Goal: Entertainment & Leisure: Consume media (video, audio)

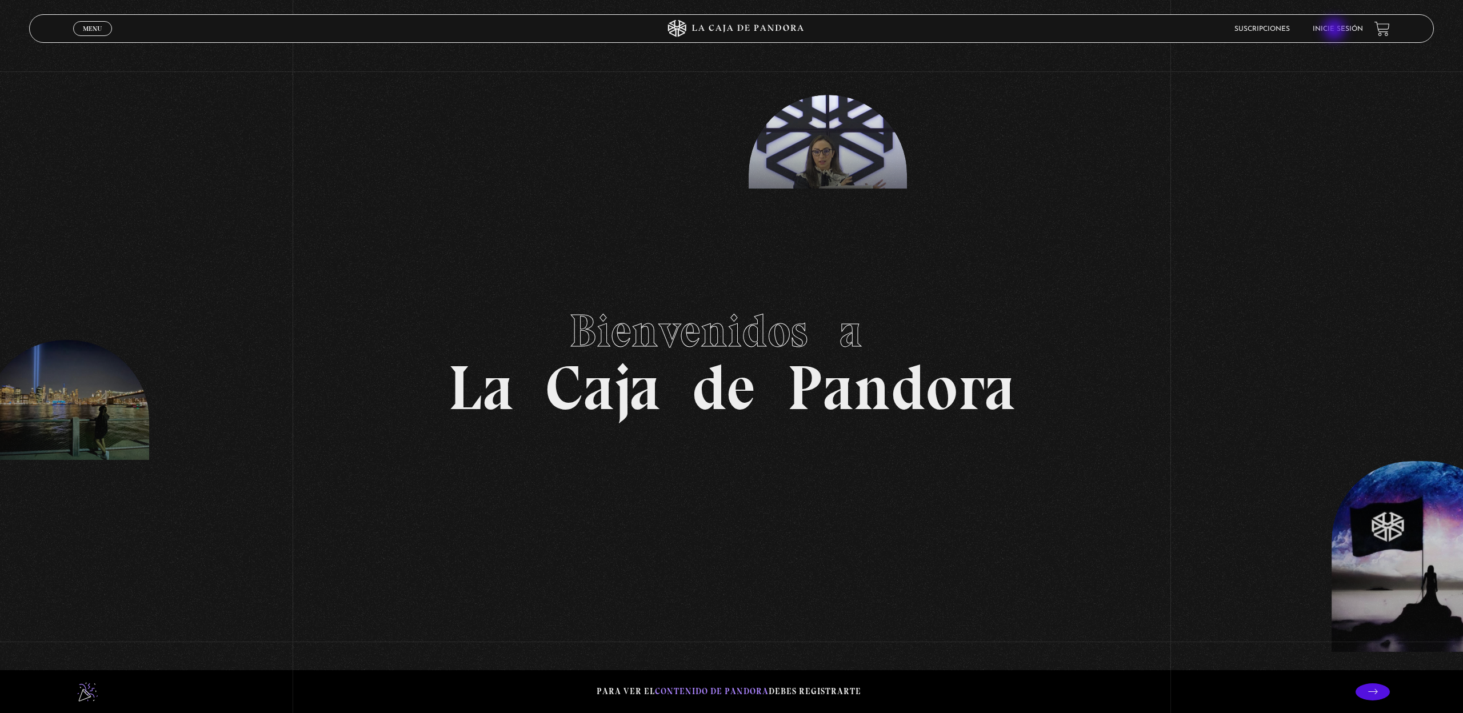
click at [1335, 30] on link "Inicie sesión" at bounding box center [1337, 29] width 50 height 7
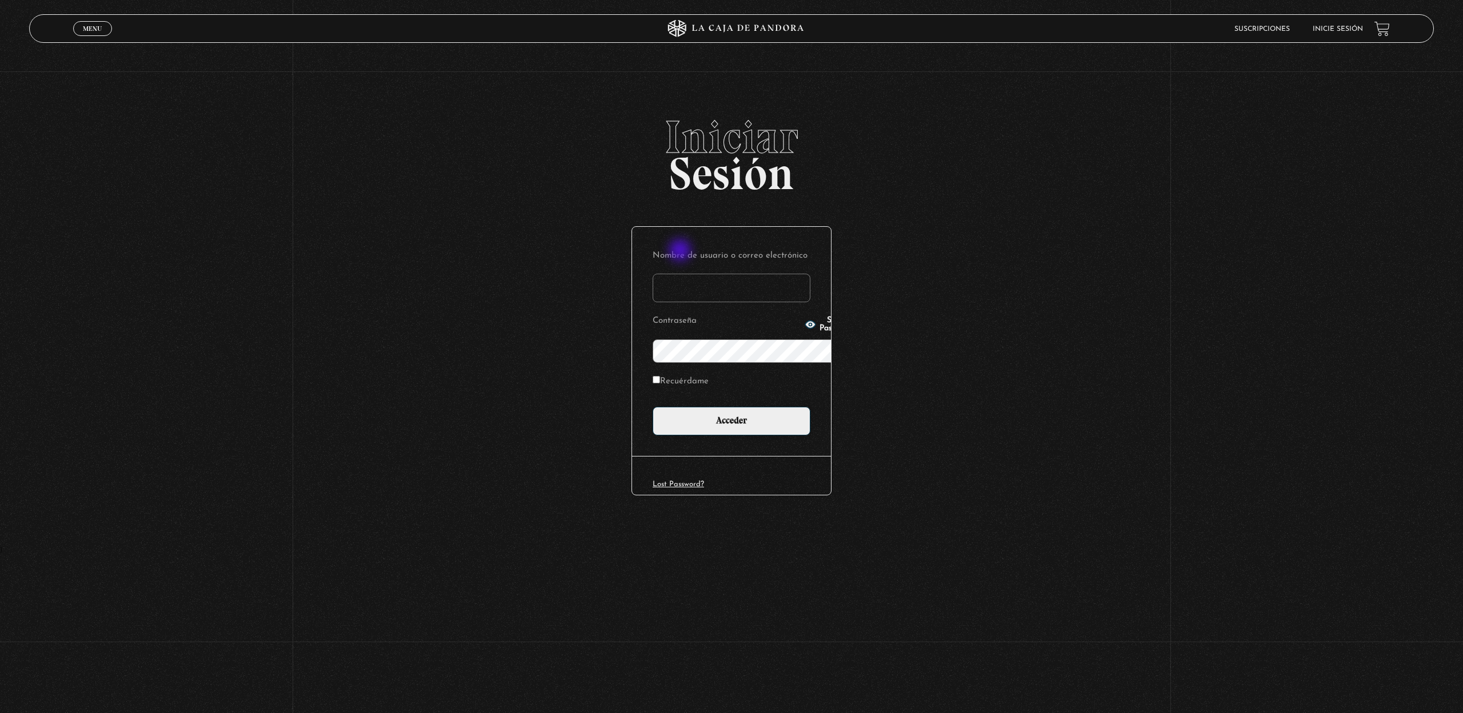
click at [681, 274] on input "Nombre de usuario o correo electrónico" at bounding box center [731, 288] width 158 height 29
type input "lourdes.villalobos@gmail.com"
click at [723, 407] on input "Acceder" at bounding box center [731, 421] width 158 height 29
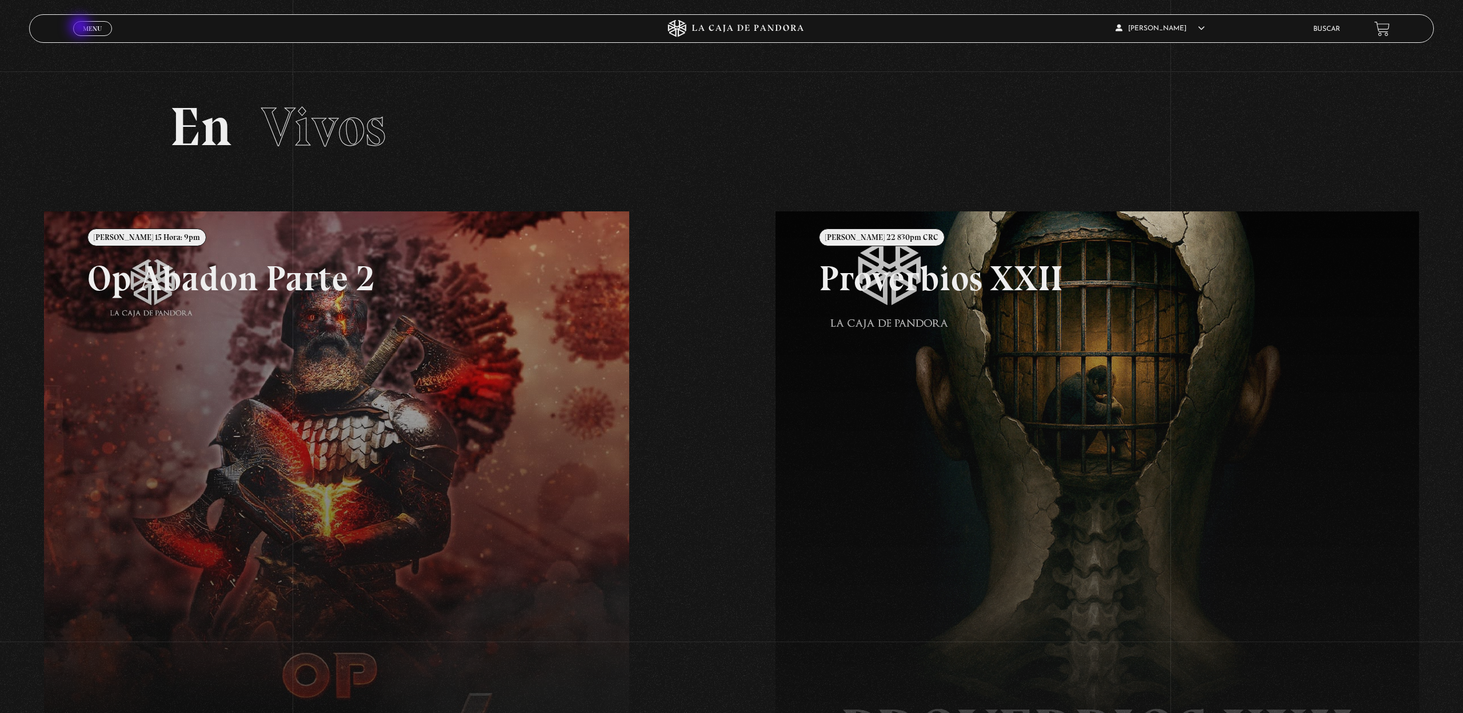
click at [81, 27] on link "Menu Cerrar" at bounding box center [92, 28] width 39 height 15
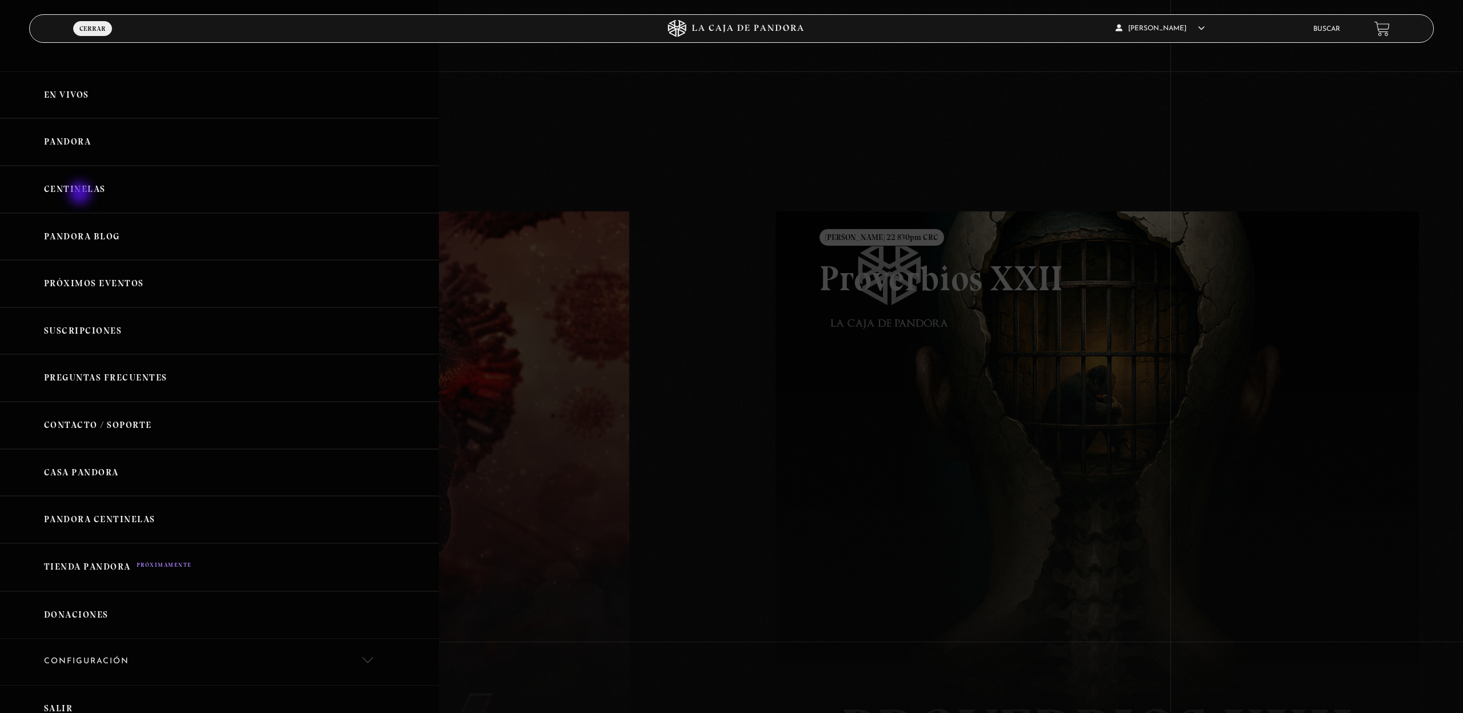
click at [81, 194] on link "Centinelas" at bounding box center [219, 189] width 439 height 47
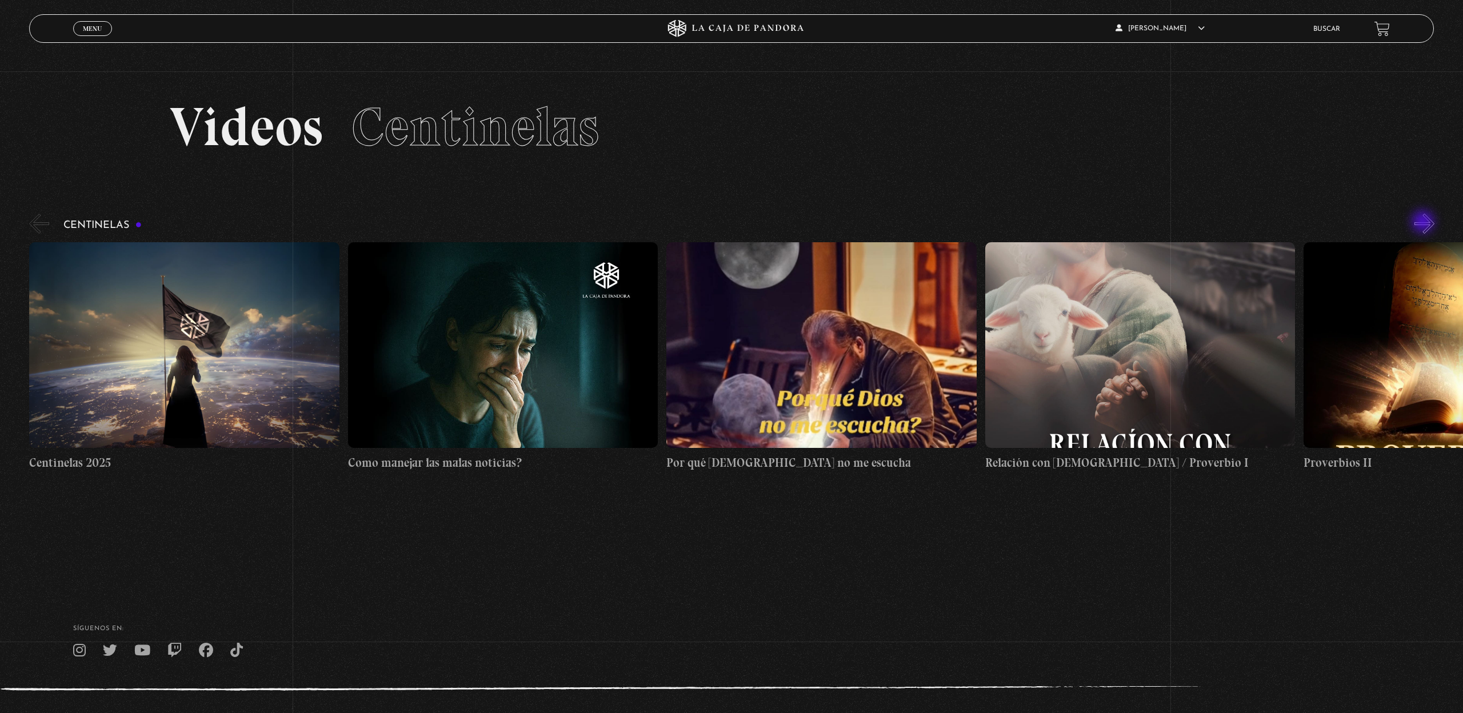
click at [1424, 223] on button "»" at bounding box center [1424, 224] width 20 height 20
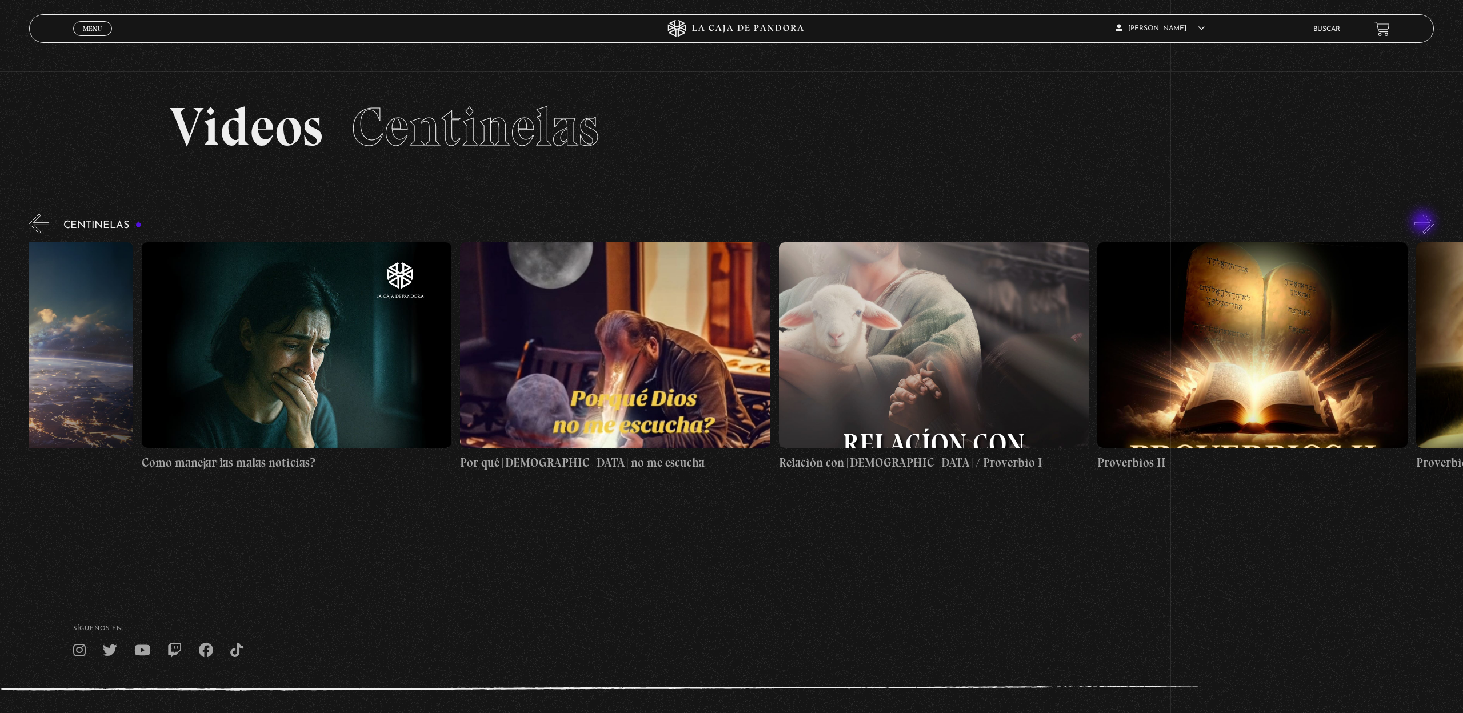
click at [1424, 223] on button "»" at bounding box center [1424, 224] width 20 height 20
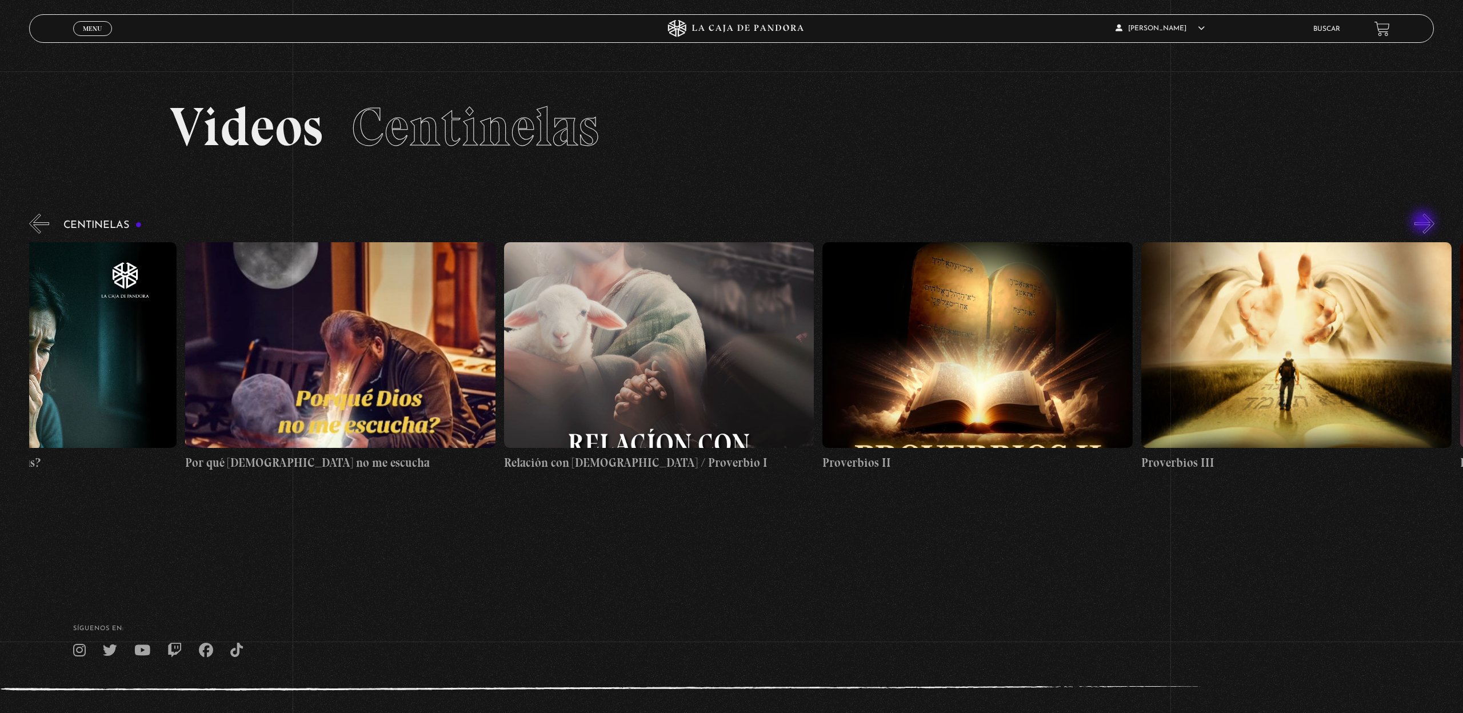
click at [1424, 223] on button "»" at bounding box center [1424, 224] width 20 height 20
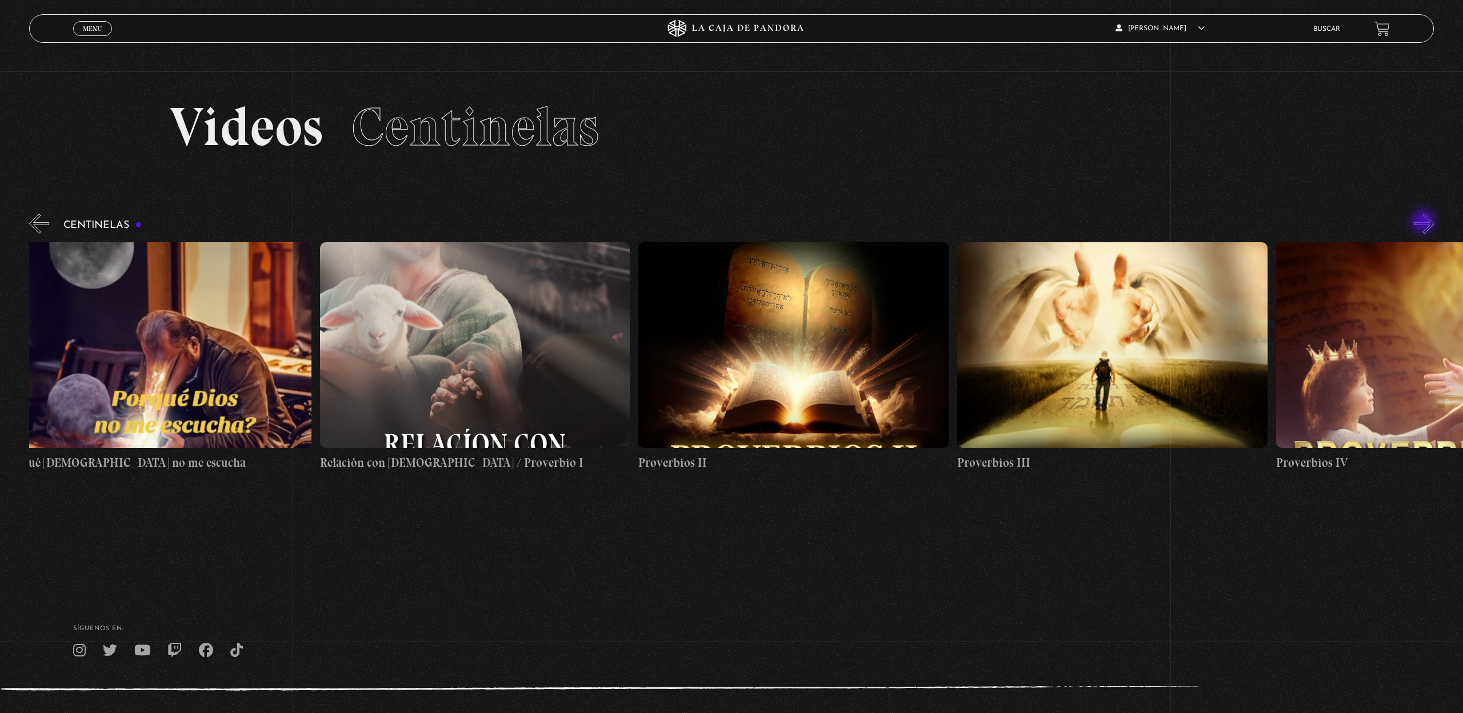
click at [1424, 223] on button "»" at bounding box center [1424, 224] width 20 height 20
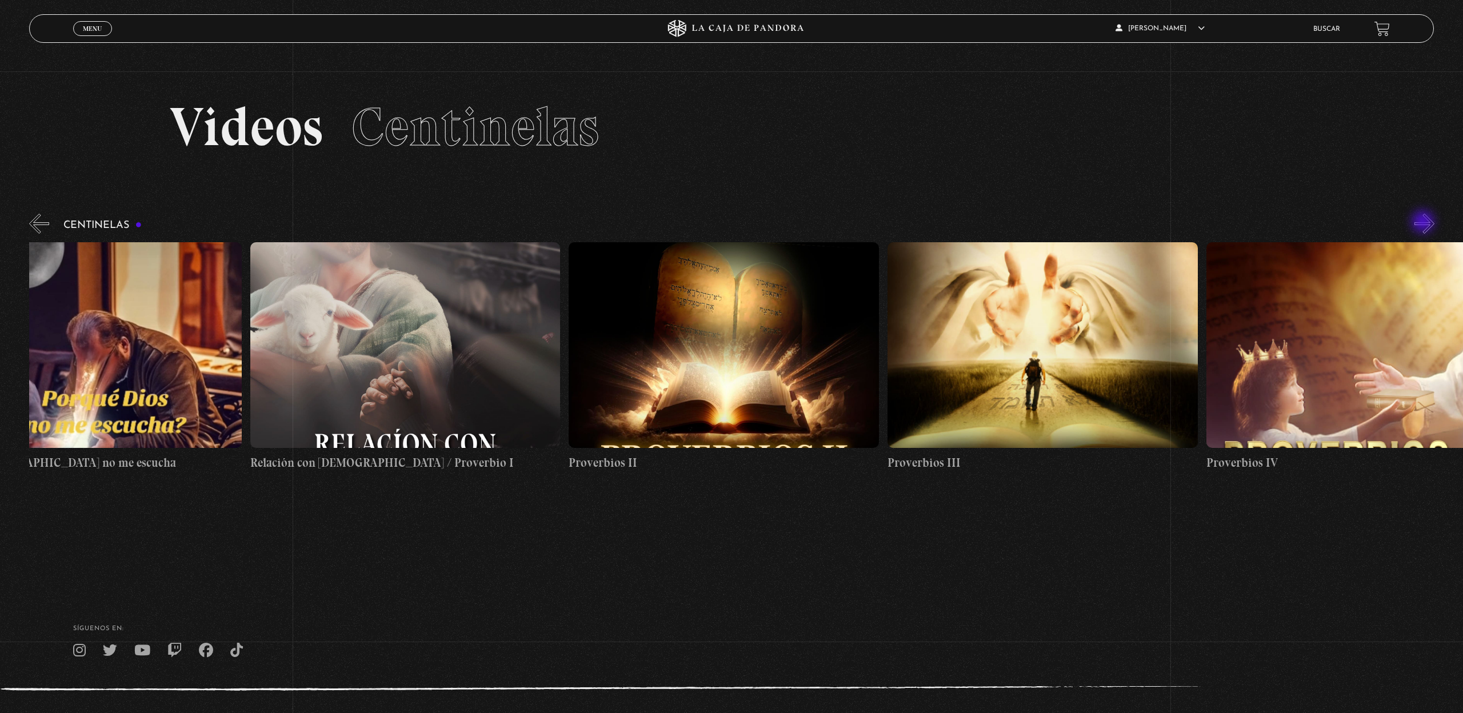
scroll to position [0, 955]
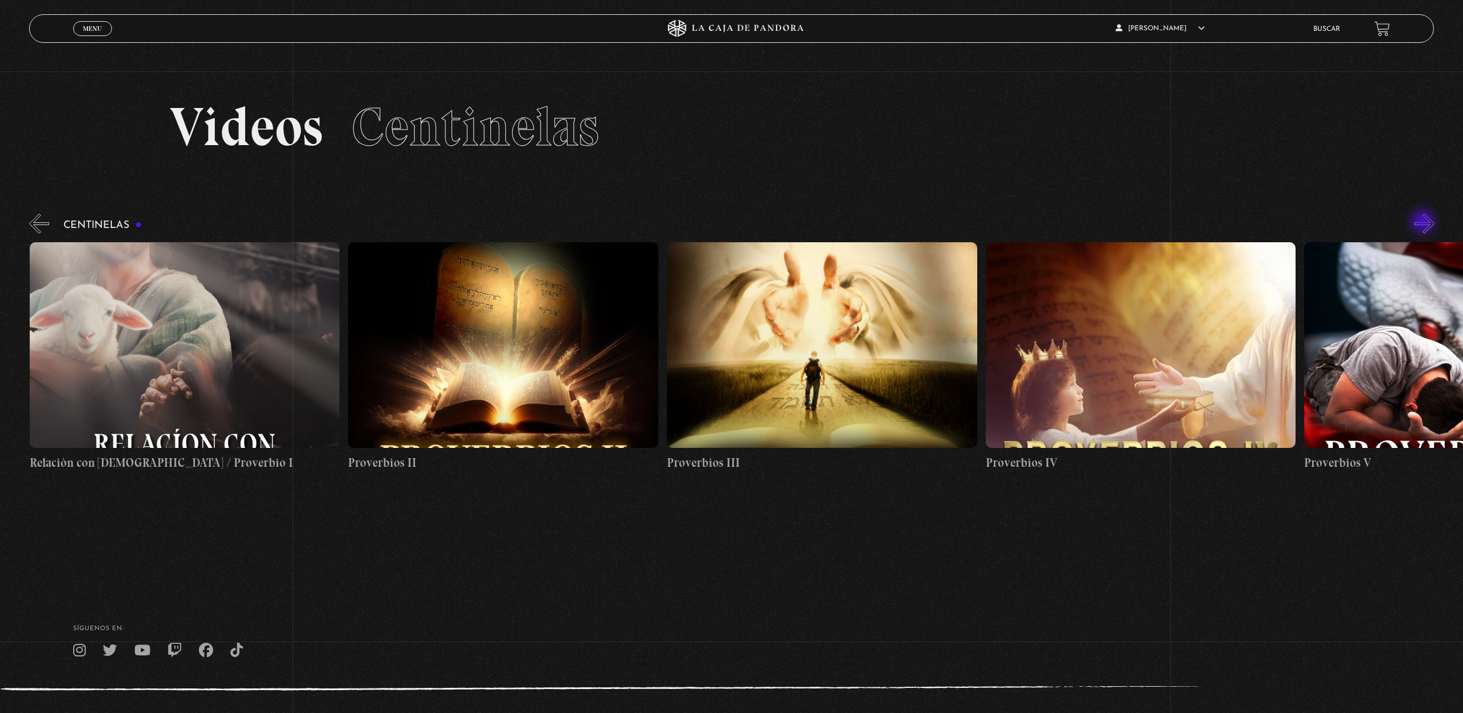
click at [1424, 223] on button "»" at bounding box center [1424, 224] width 20 height 20
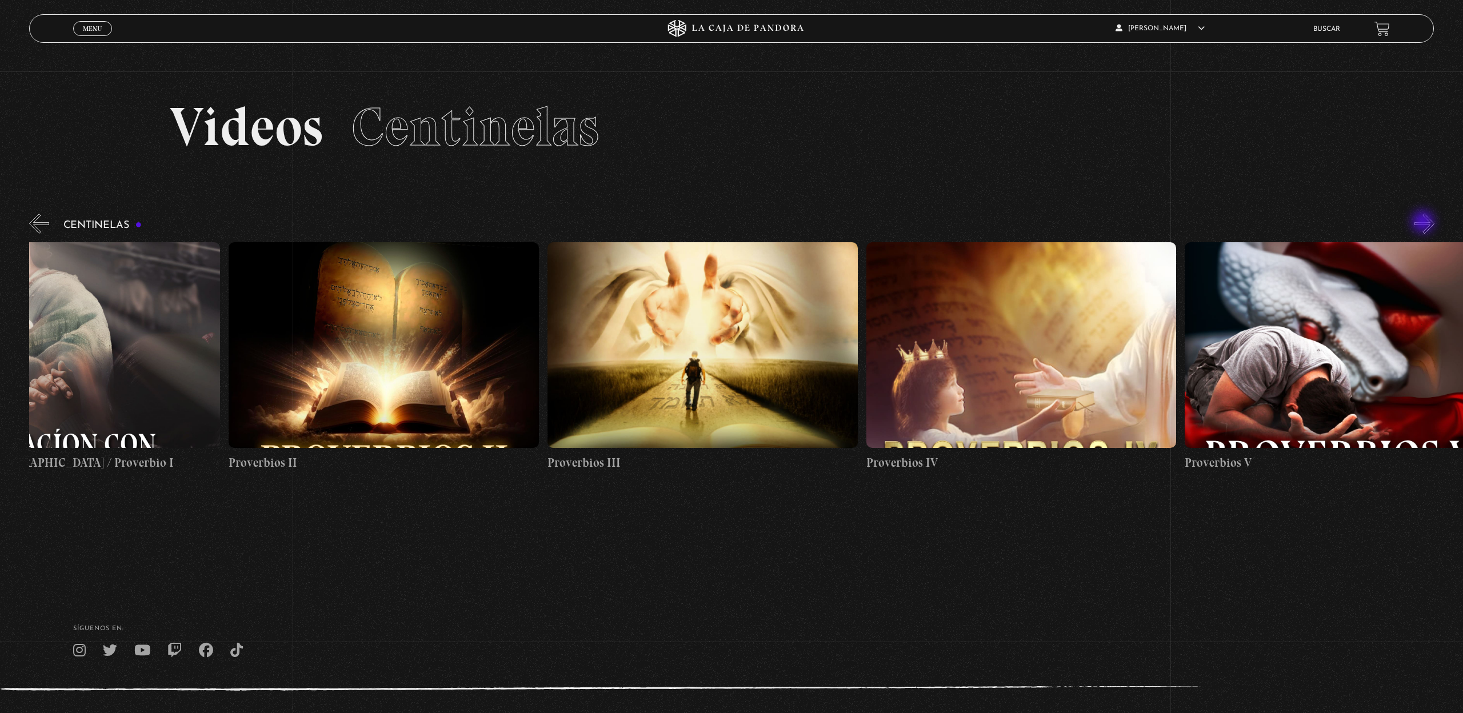
click at [1424, 223] on button "»" at bounding box center [1424, 224] width 20 height 20
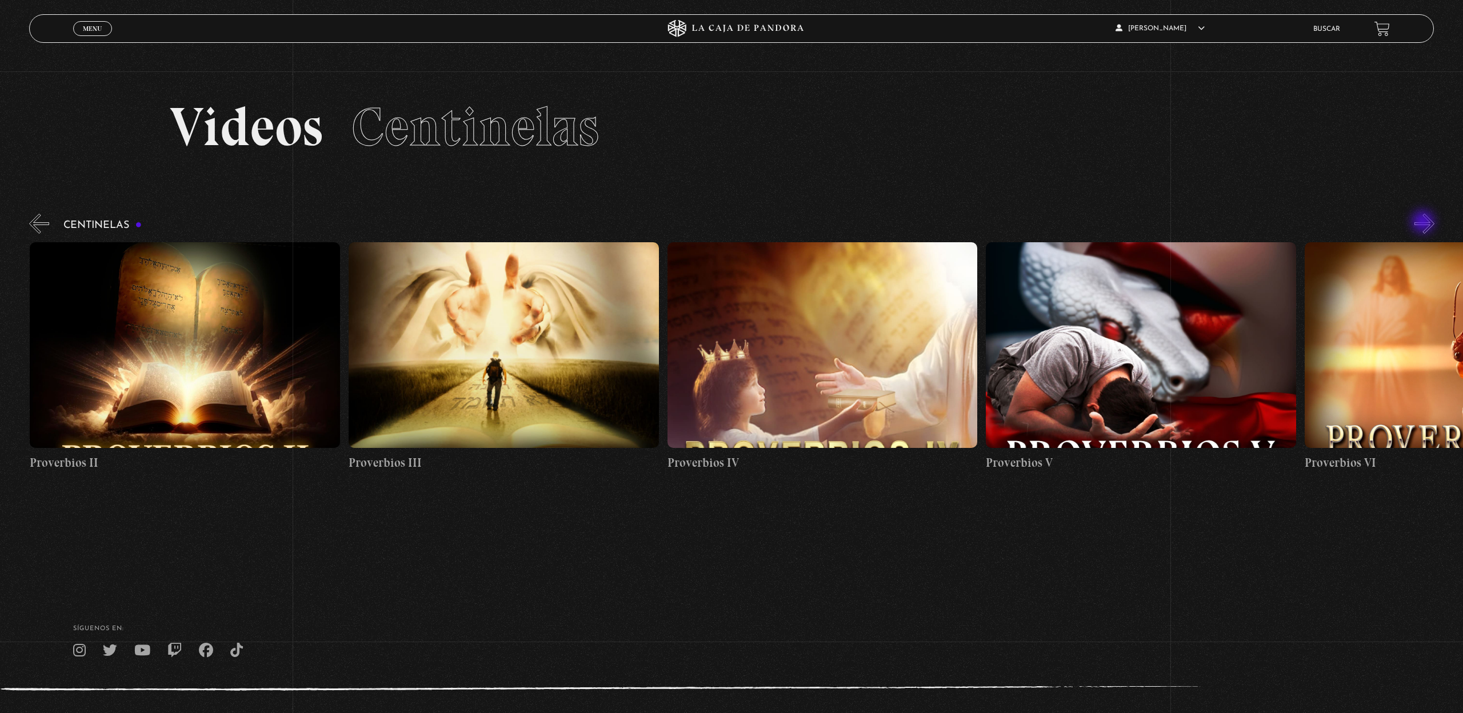
click at [1424, 223] on button "»" at bounding box center [1424, 224] width 20 height 20
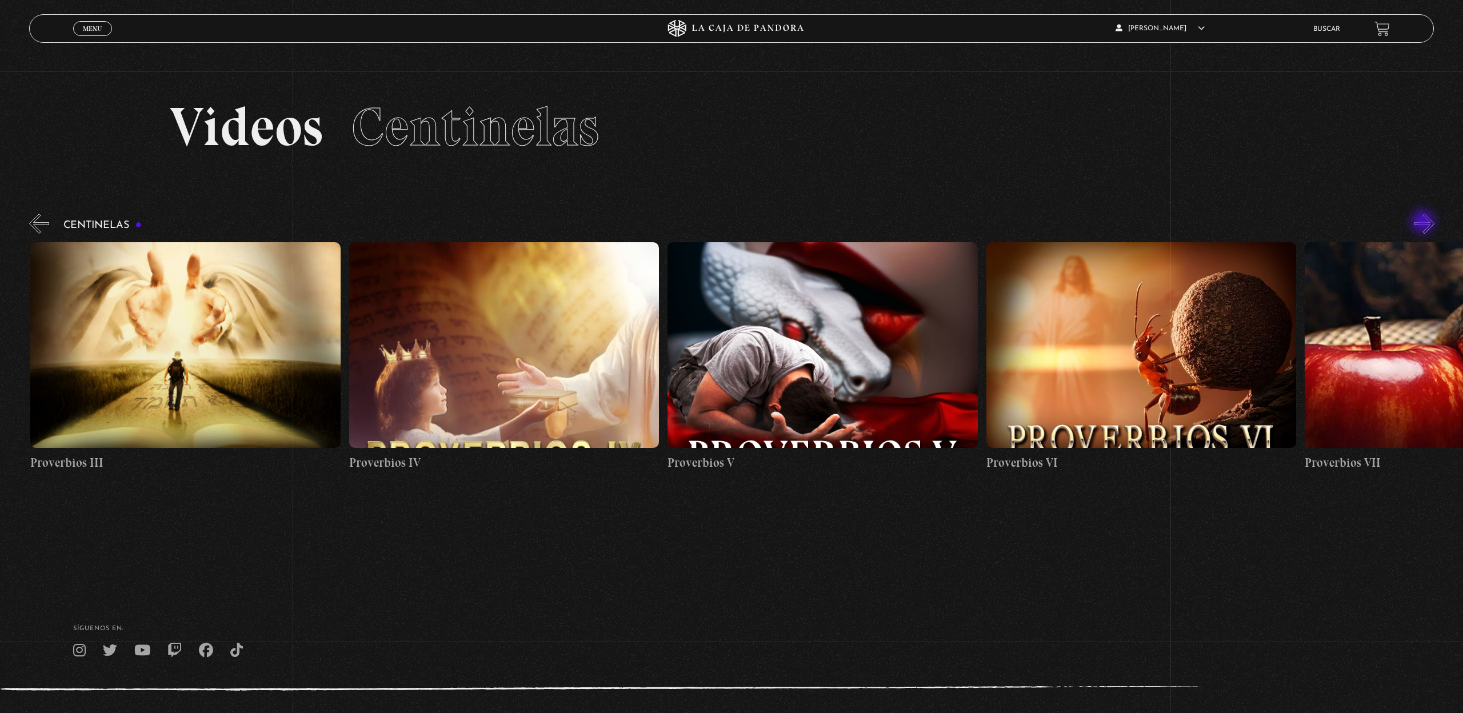
click at [1424, 223] on button "»" at bounding box center [1424, 224] width 20 height 20
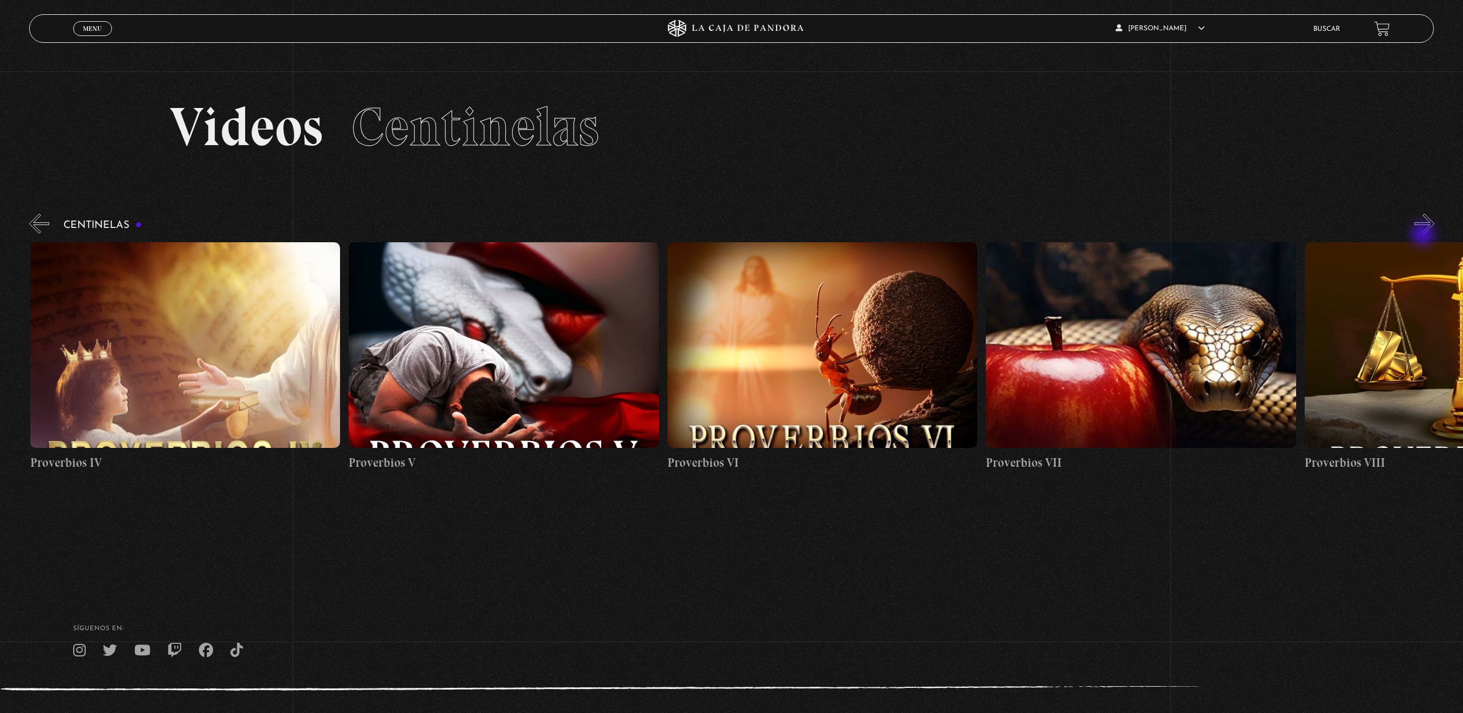
scroll to position [0, 1911]
click at [1165, 302] on figure at bounding box center [1140, 345] width 310 height 206
